Goal: Find contact information: Find contact information

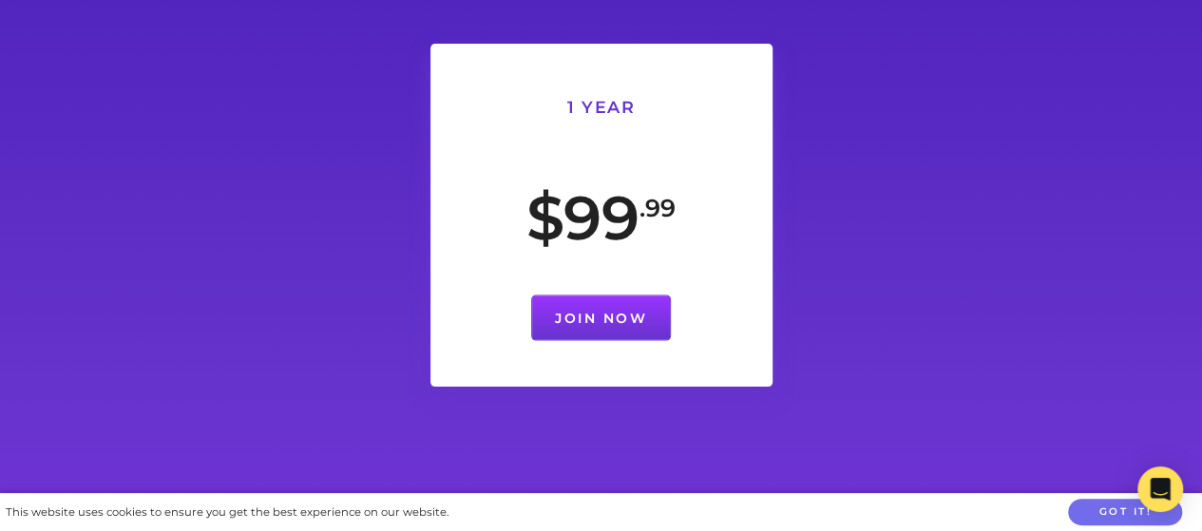
scroll to position [5792, 0]
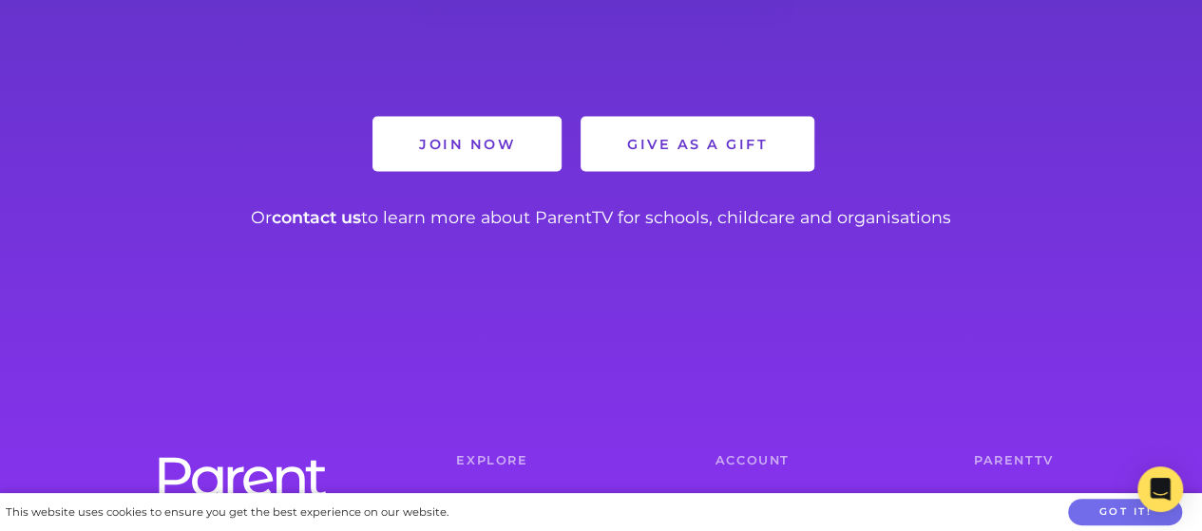
scroll to position [1968, 0]
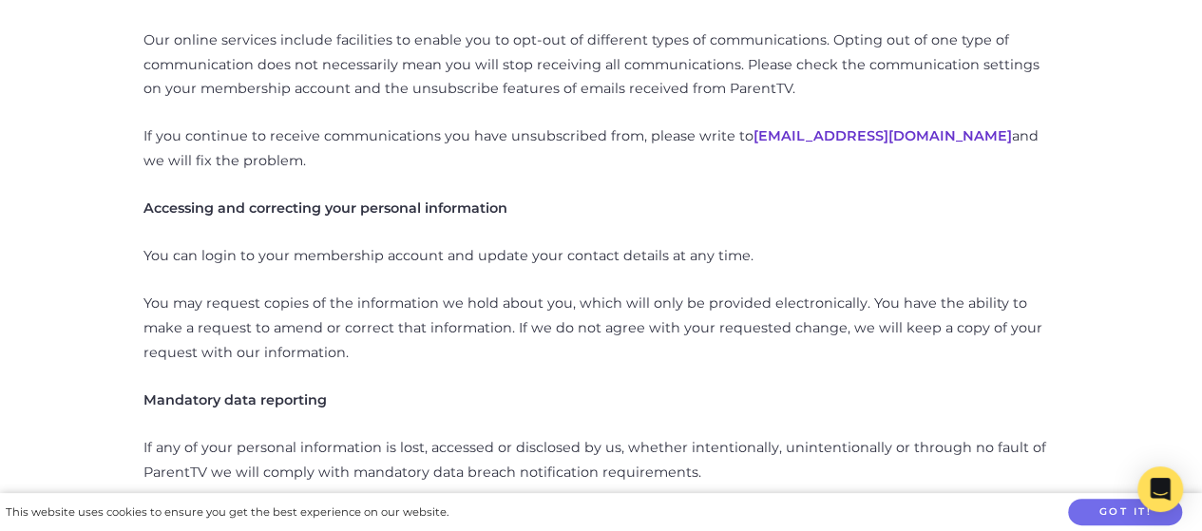
scroll to position [5199, 0]
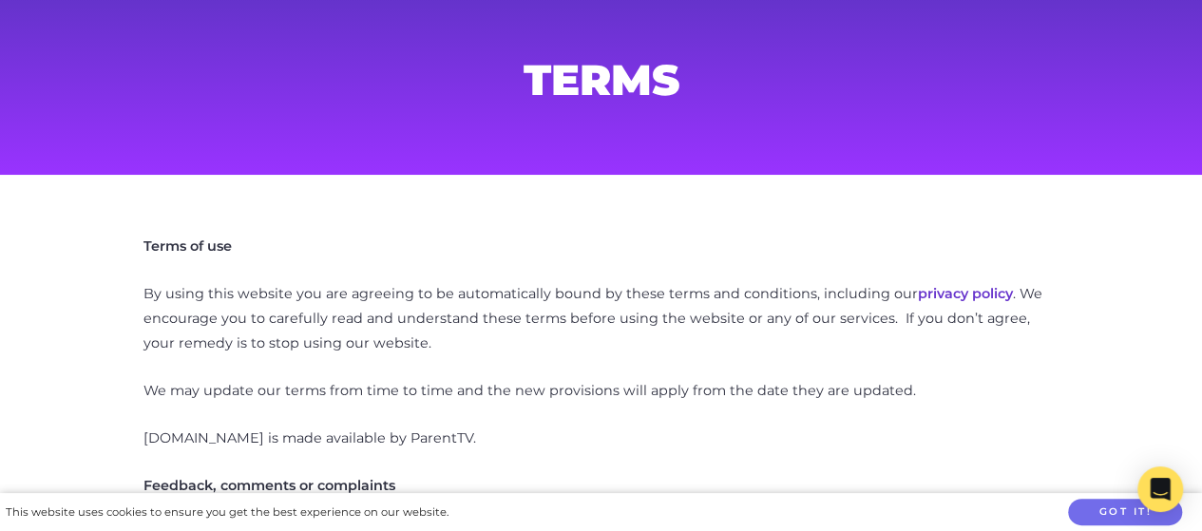
scroll to position [372, 0]
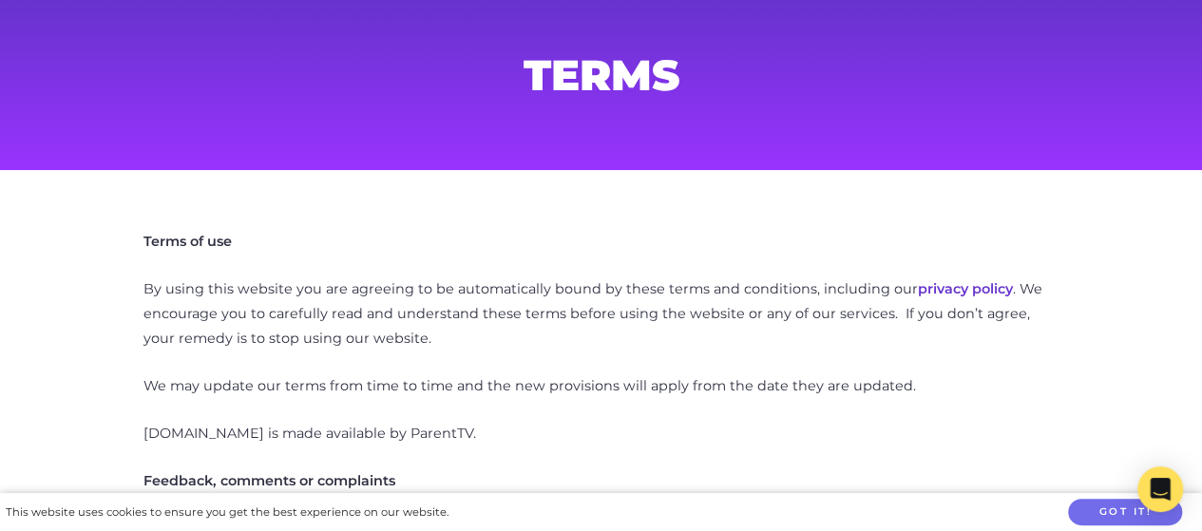
drag, startPoint x: 426, startPoint y: 295, endPoint x: 561, endPoint y: 296, distance: 134.9
click at [561, 516] on p "If you have any questions, please contact sam@parenttv.com and we will usually …" at bounding box center [601, 540] width 916 height 49
copy p "sam@parenttv.com"
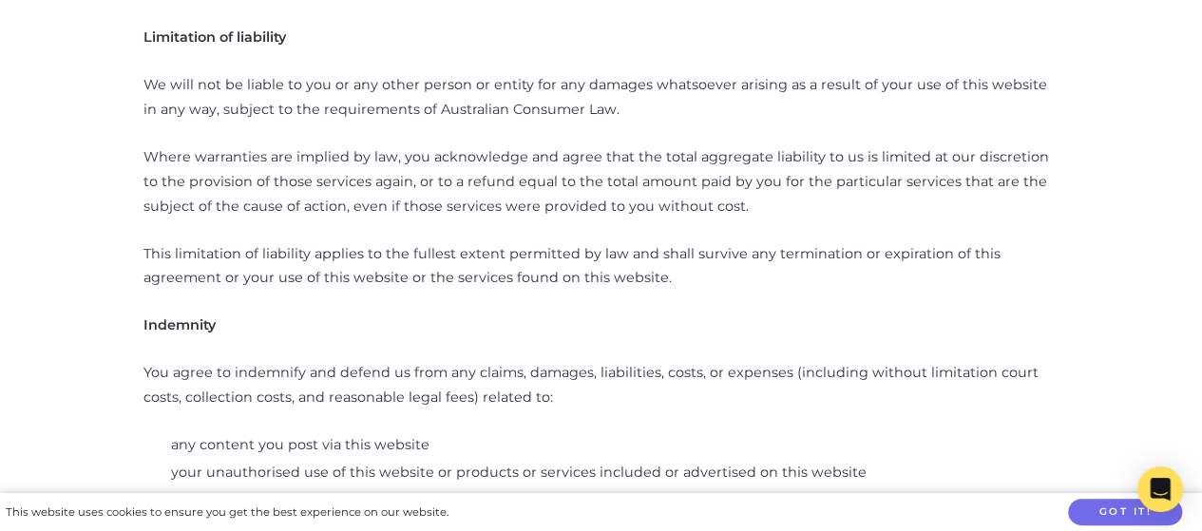
scroll to position [2935, 0]
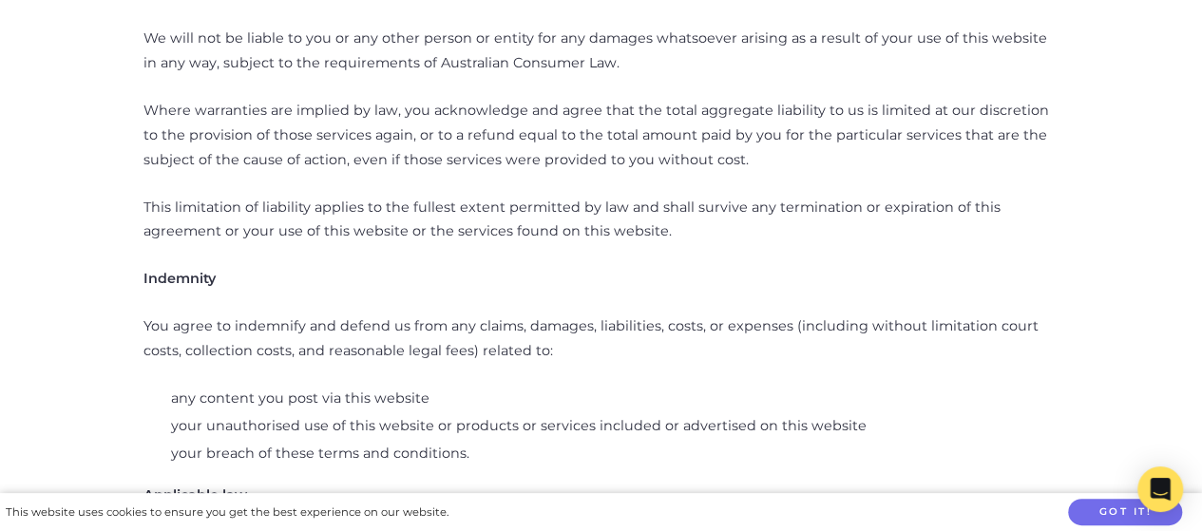
drag, startPoint x: 141, startPoint y: 374, endPoint x: 268, endPoint y: 379, distance: 127.4
copy p "info@parenttv.com"
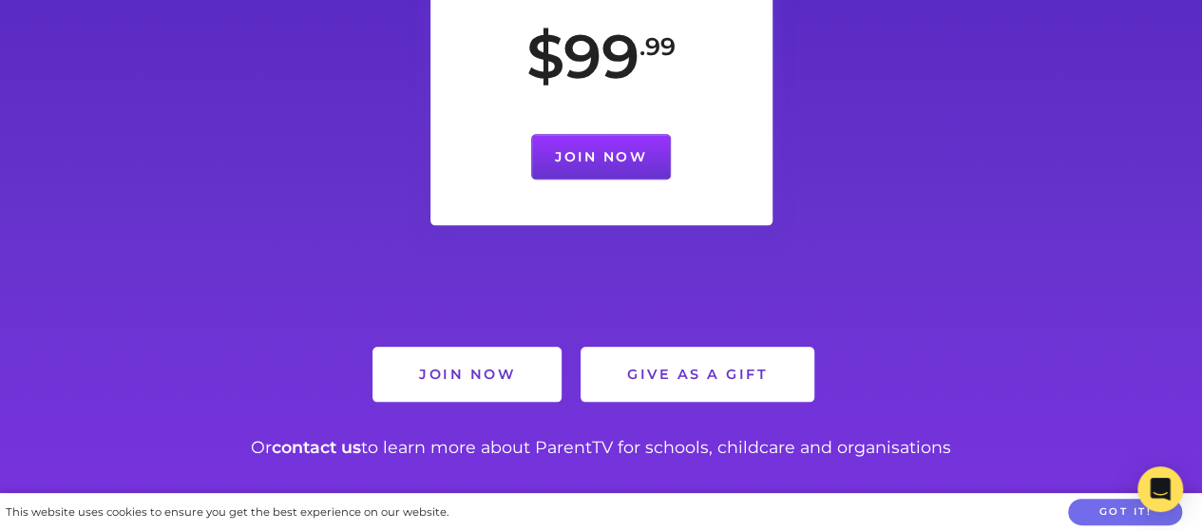
scroll to position [4732, 0]
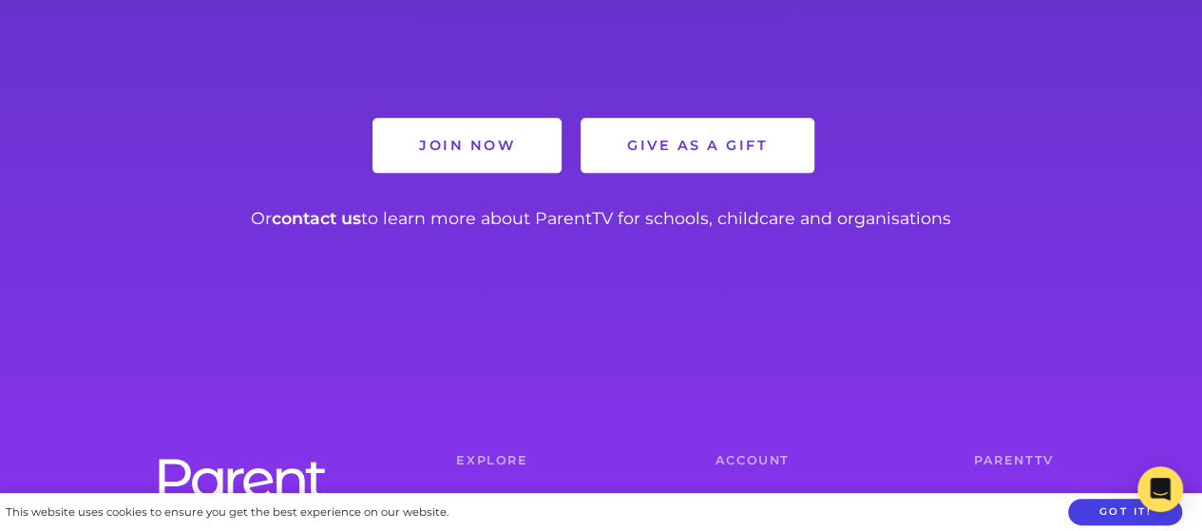
click at [1087, 510] on button "Got it!" at bounding box center [1125, 513] width 114 height 28
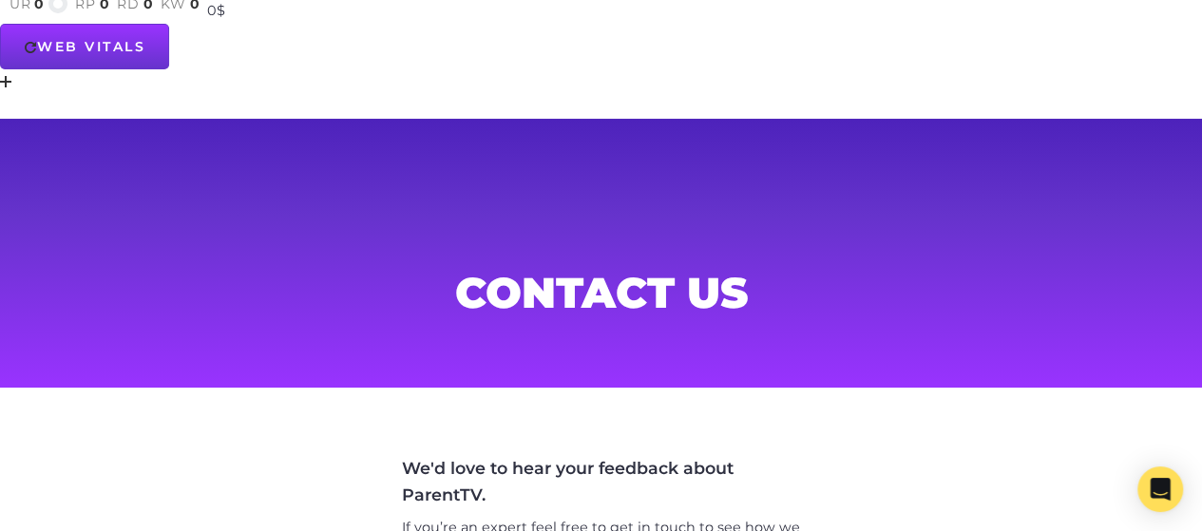
scroll to position [2, 0]
